Goal: Task Accomplishment & Management: Use online tool/utility

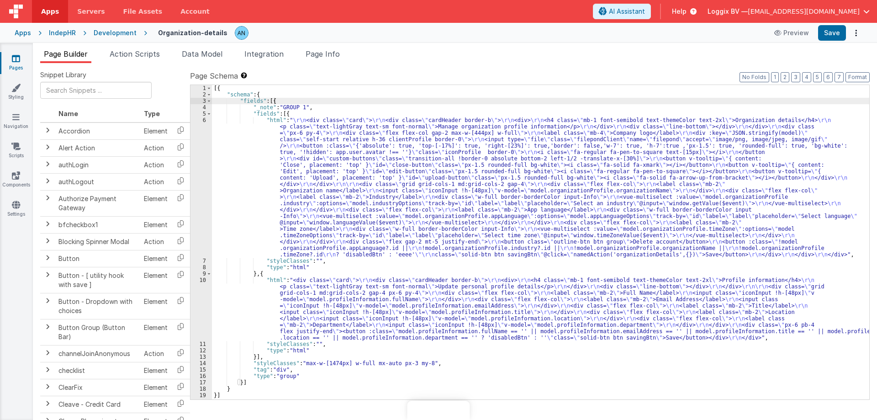
click at [42, 13] on span "Apps" at bounding box center [50, 11] width 18 height 9
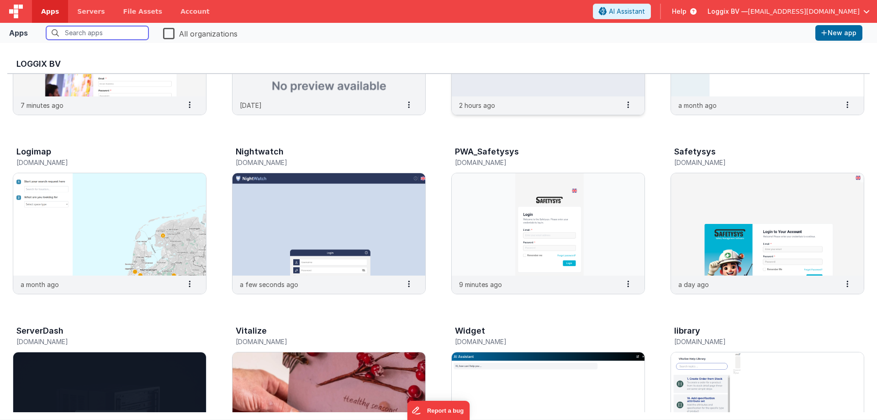
scroll to position [137, 0]
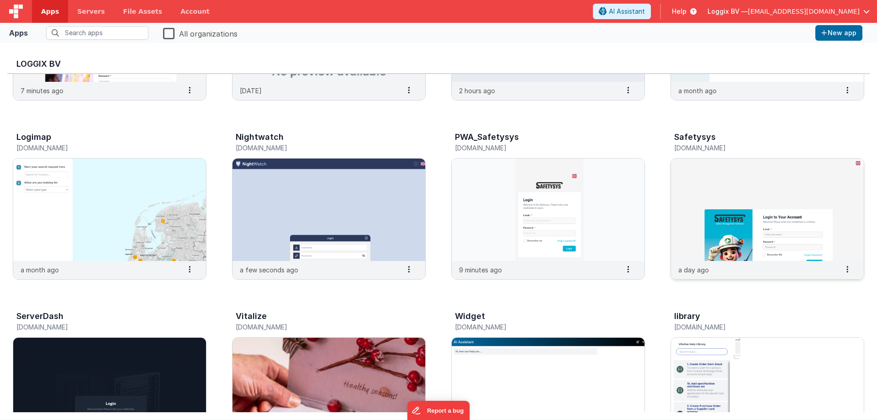
click at [798, 222] on img at bounding box center [767, 210] width 193 height 102
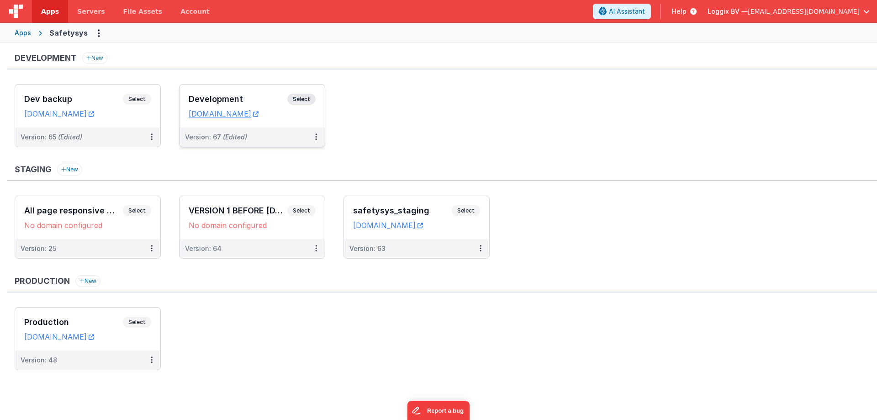
click at [226, 90] on div "Development Select URLs [DOMAIN_NAME]" at bounding box center [252, 106] width 145 height 43
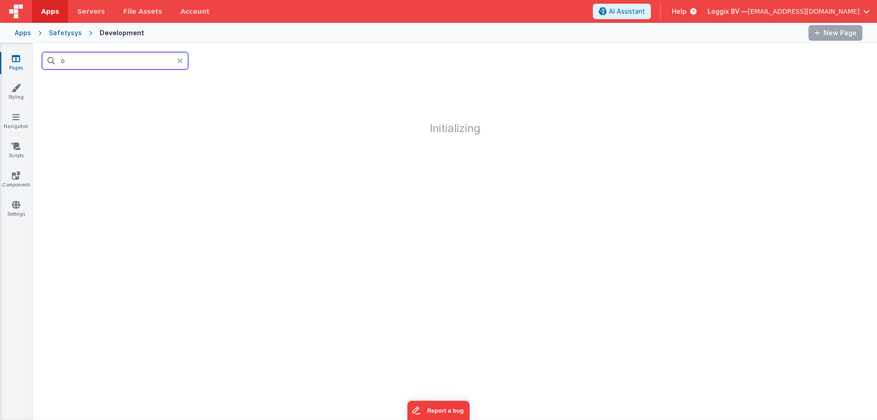
click at [98, 64] on input "o" at bounding box center [115, 60] width 146 height 17
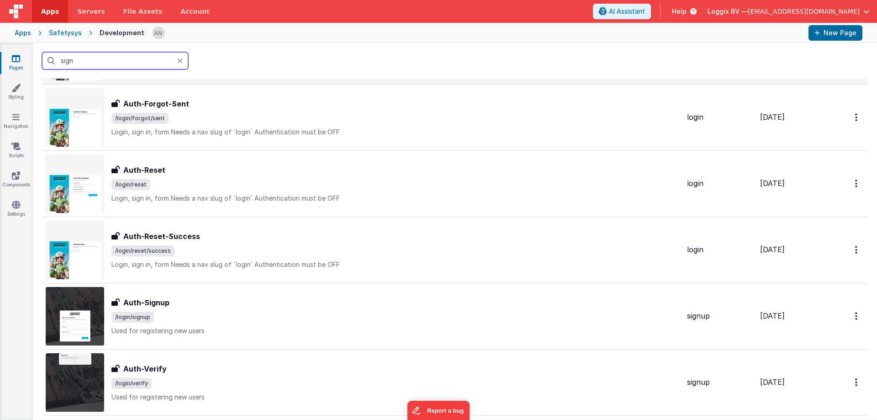
scroll to position [137, 0]
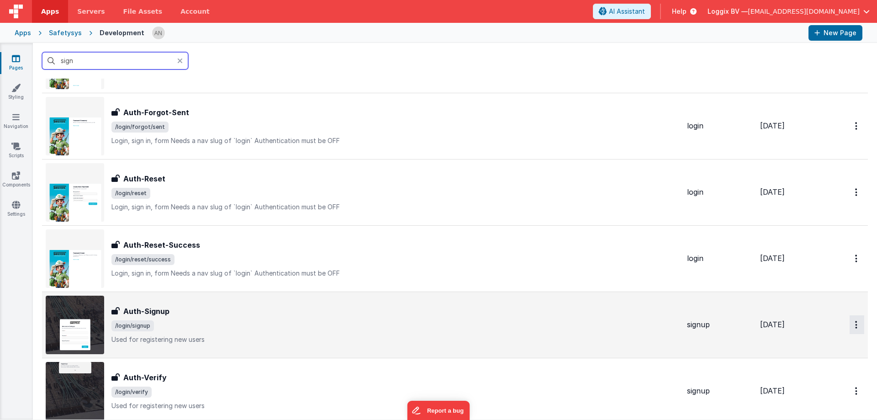
type input "sign"
click at [855, 324] on icon "Options" at bounding box center [856, 325] width 2 height 8
click at [807, 340] on link "Preview" at bounding box center [824, 346] width 80 height 16
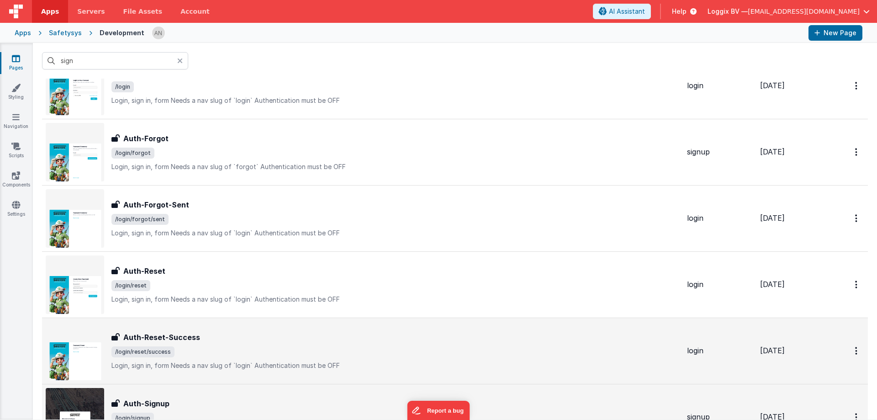
scroll to position [0, 0]
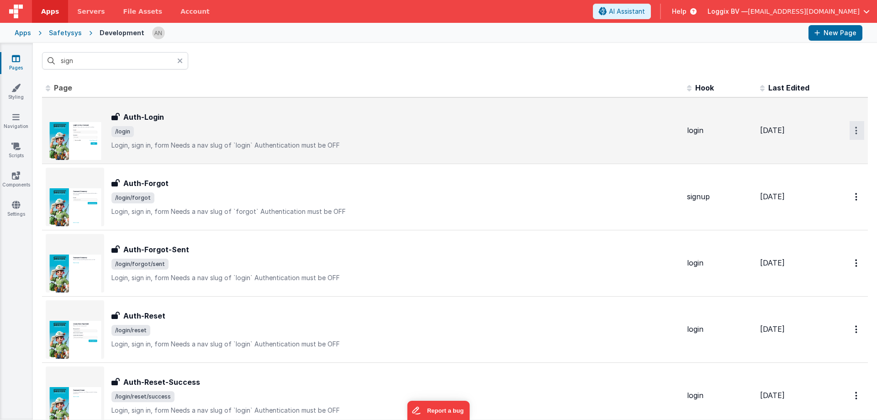
click at [850, 128] on button "Options" at bounding box center [857, 130] width 15 height 19
click at [820, 147] on link "Preview" at bounding box center [824, 151] width 80 height 16
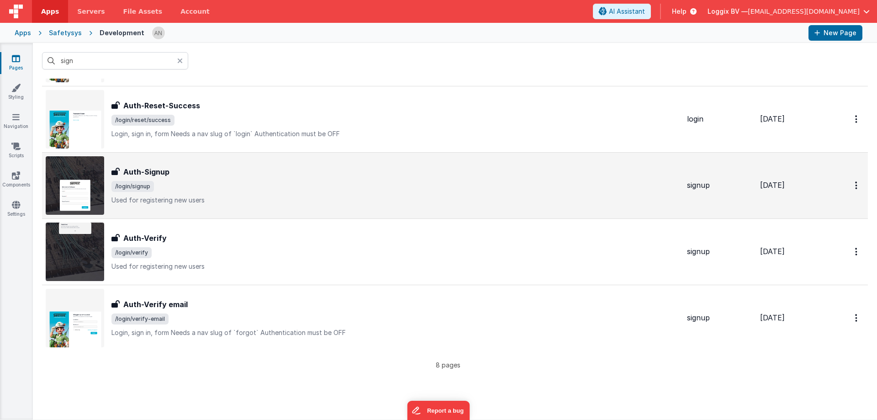
scroll to position [228, 0]
